Goal: Check status

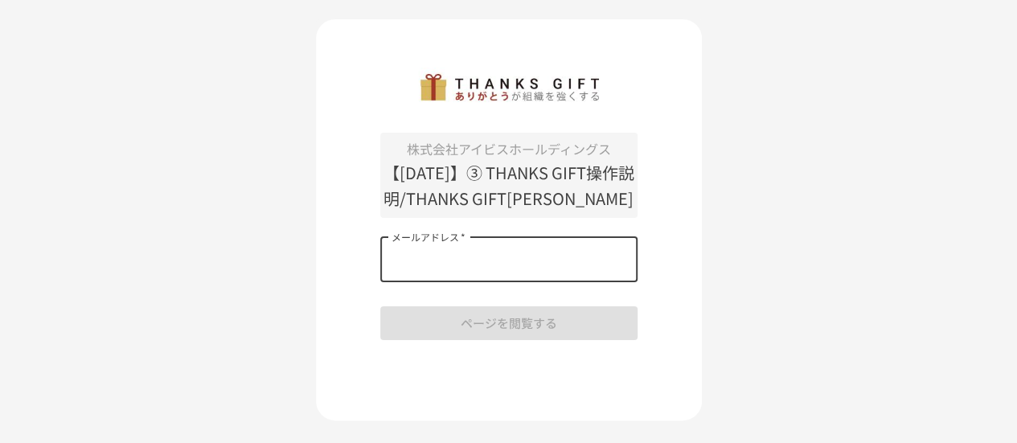
click at [481, 282] on input "メールアドレス   *" at bounding box center [508, 259] width 257 height 45
type input "**********"
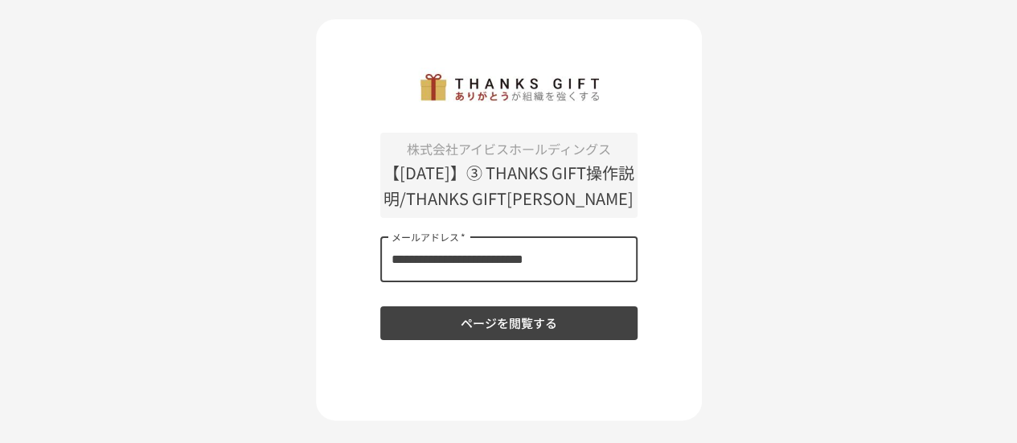
click at [501, 340] on button "ページを閲覧する" at bounding box center [508, 323] width 257 height 34
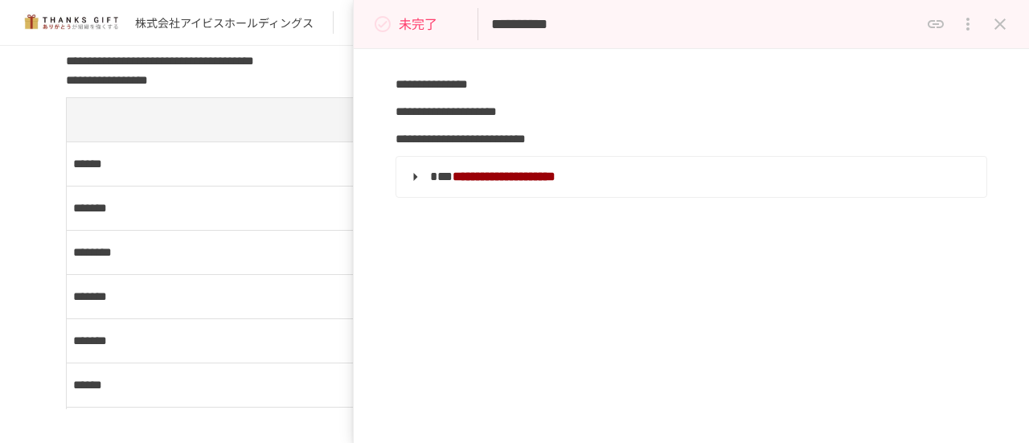
scroll to position [1930, 0]
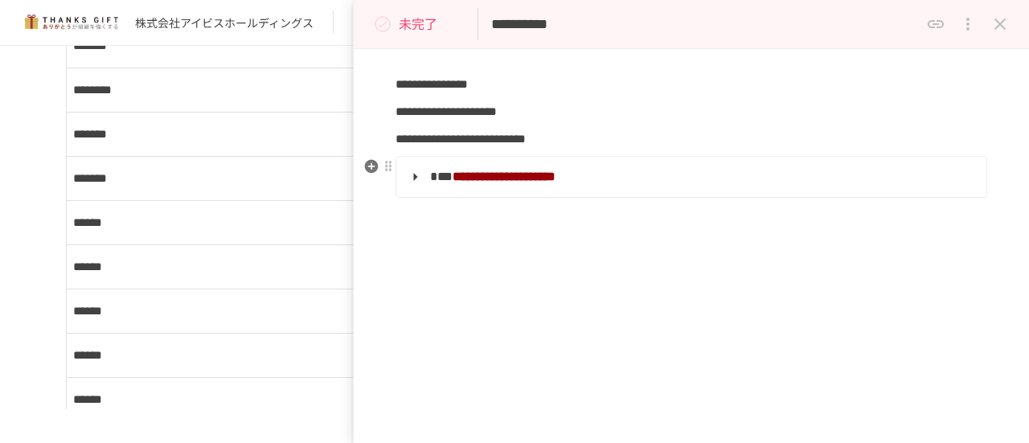
click at [518, 170] on strong "**********" at bounding box center [504, 176] width 103 height 12
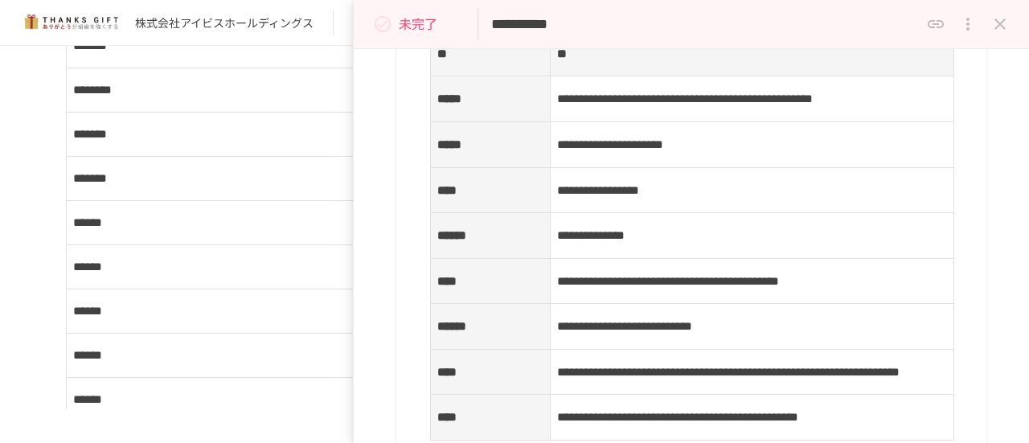
scroll to position [724, 0]
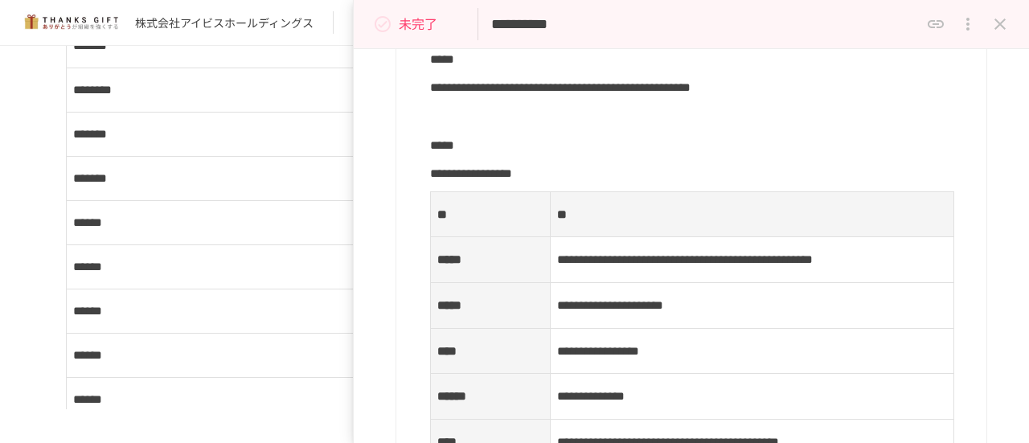
click at [376, 20] on icon "status" at bounding box center [383, 24] width 16 height 16
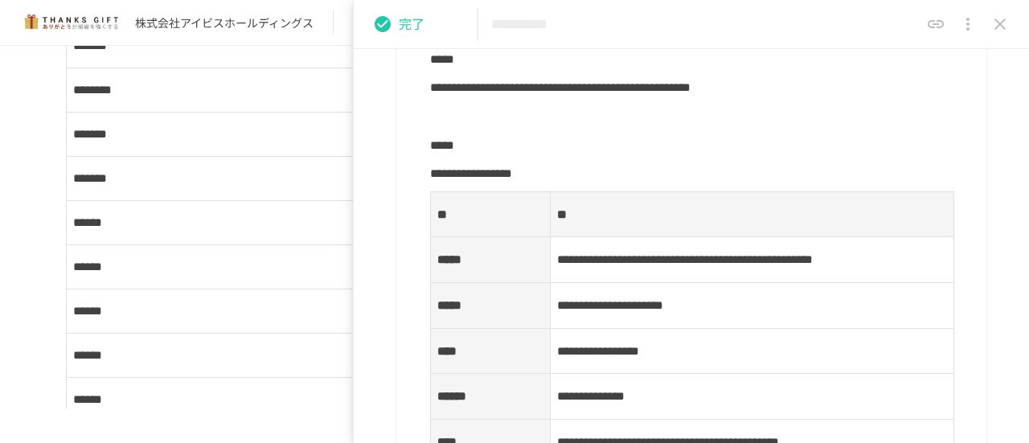
click at [994, 23] on icon "close drawer" at bounding box center [1000, 23] width 19 height 19
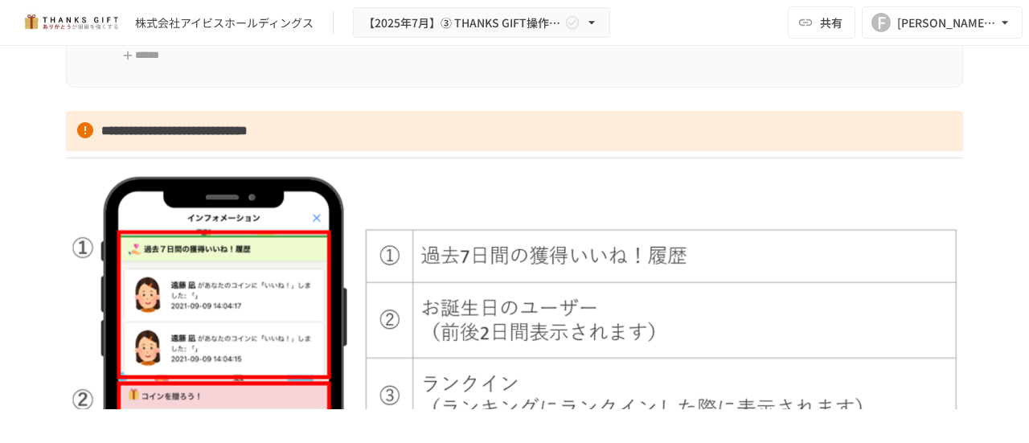
scroll to position [2252, 0]
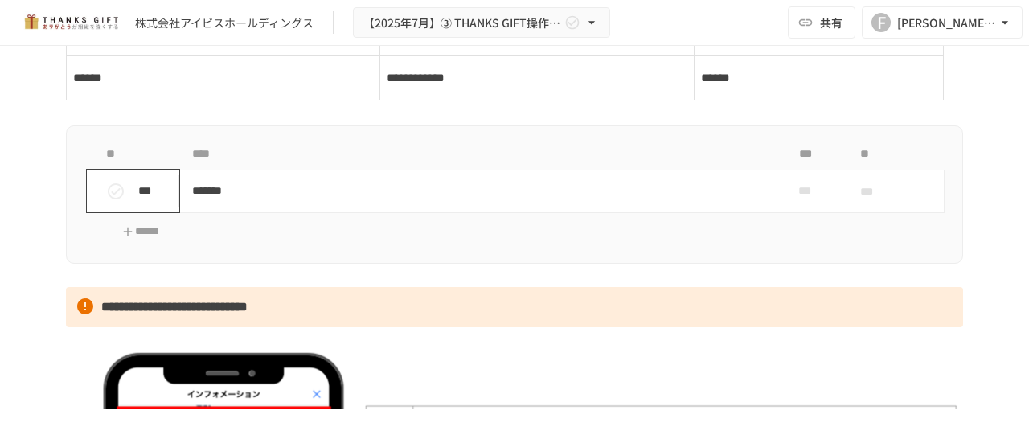
click at [111, 201] on icon "status" at bounding box center [115, 191] width 19 height 19
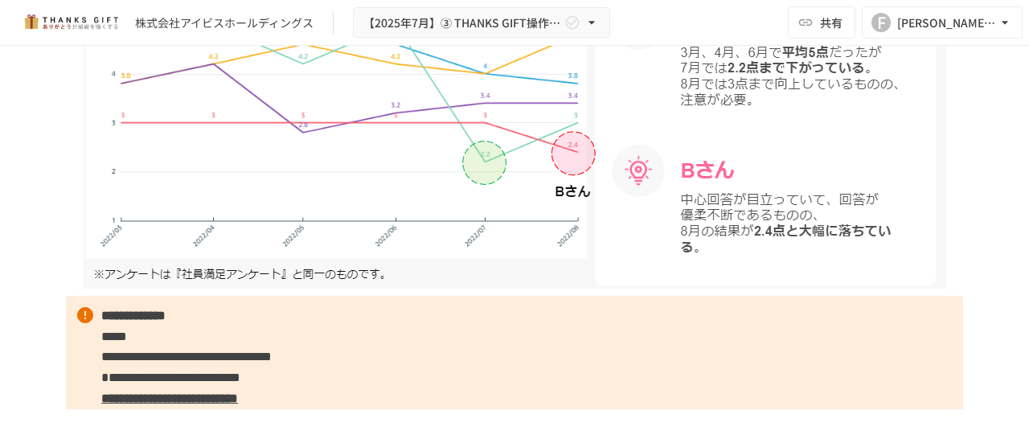
scroll to position [10213, 0]
